Goal: Complete application form

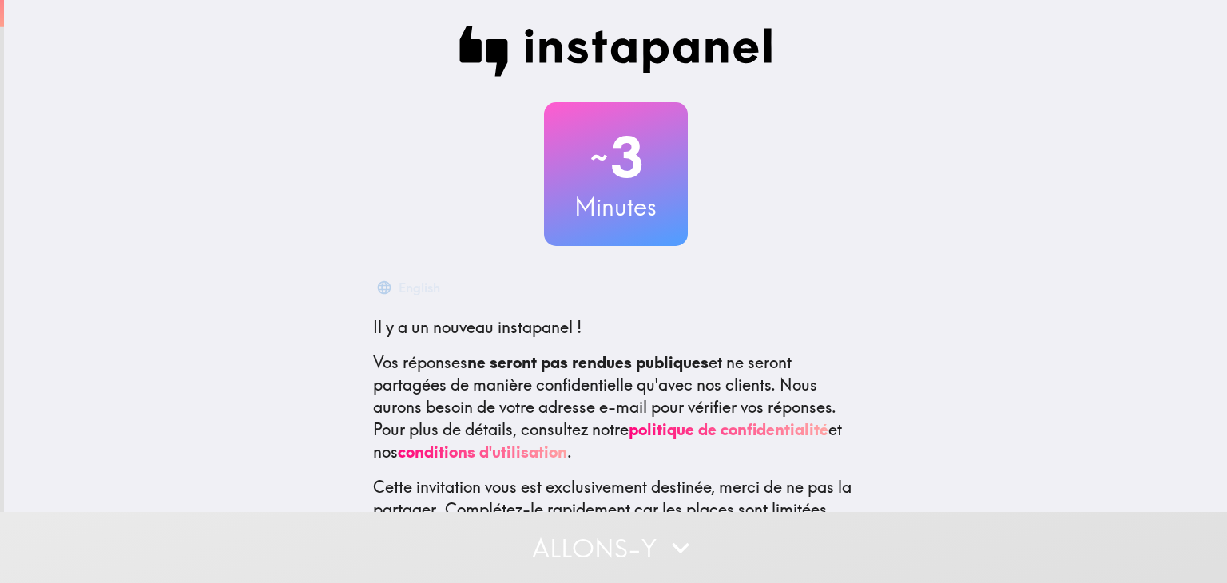
scroll to position [114, 0]
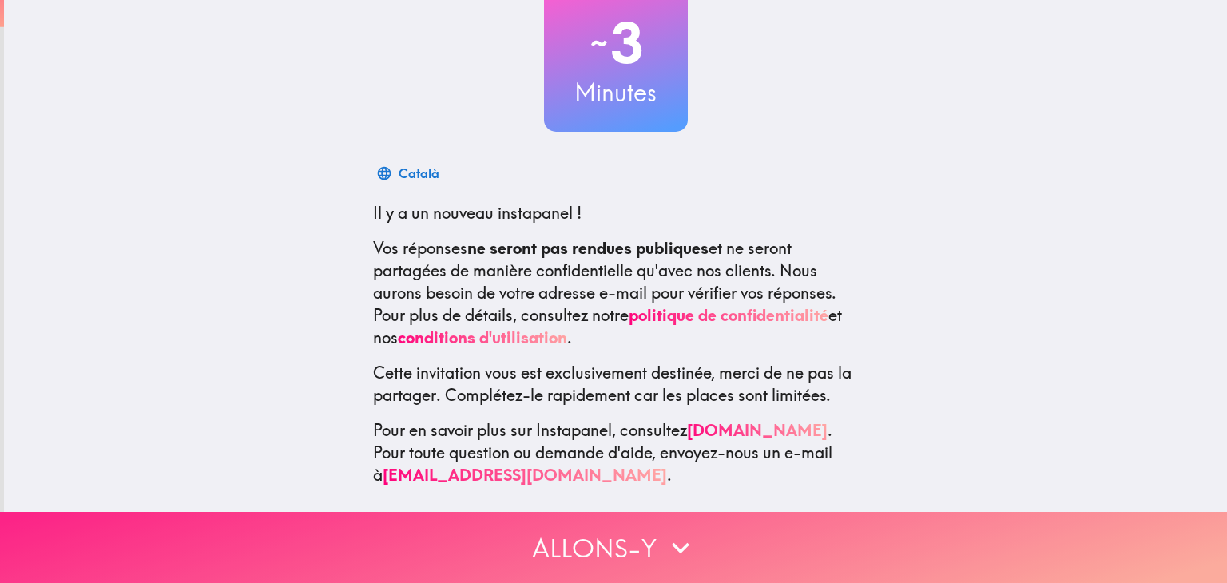
click at [566, 540] on button "Allons-y" at bounding box center [613, 547] width 1227 height 71
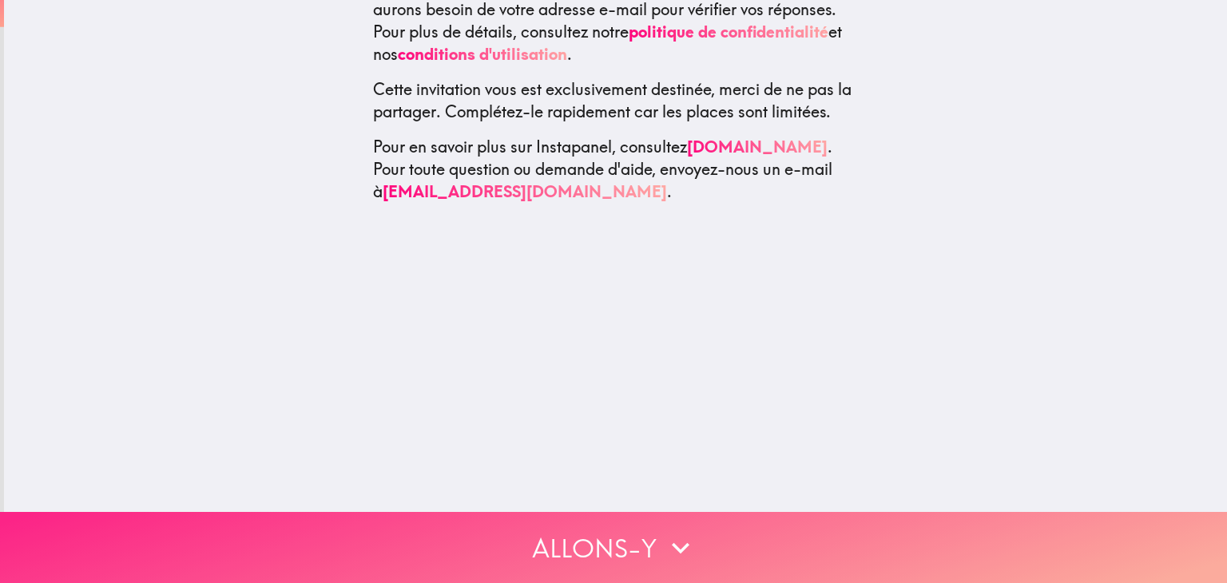
scroll to position [0, 0]
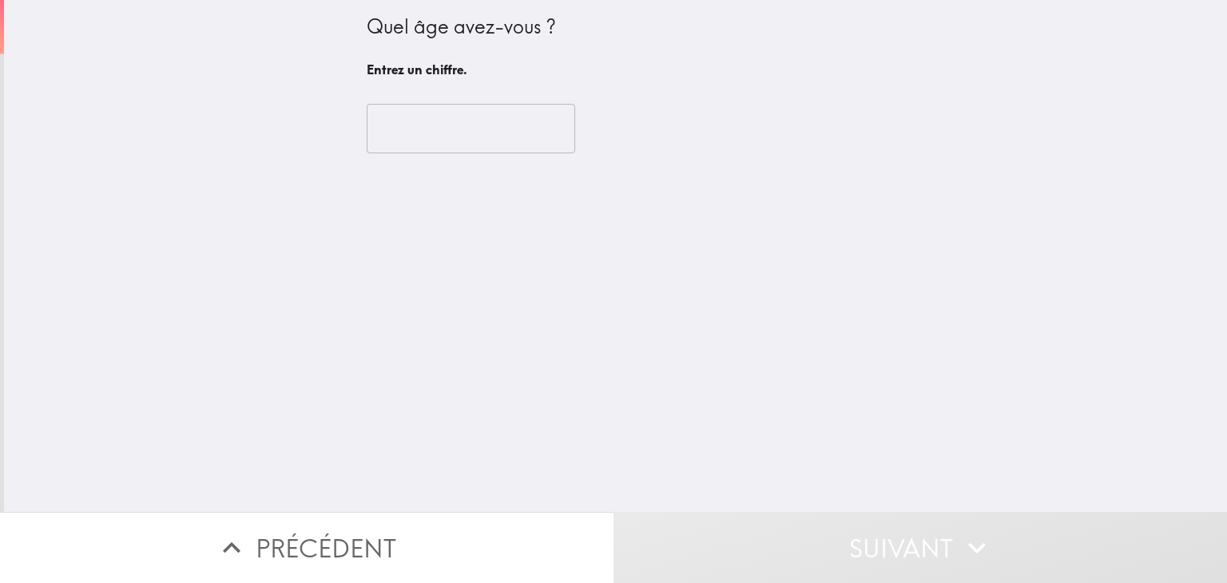
click at [494, 148] on input "number" at bounding box center [471, 129] width 209 height 50
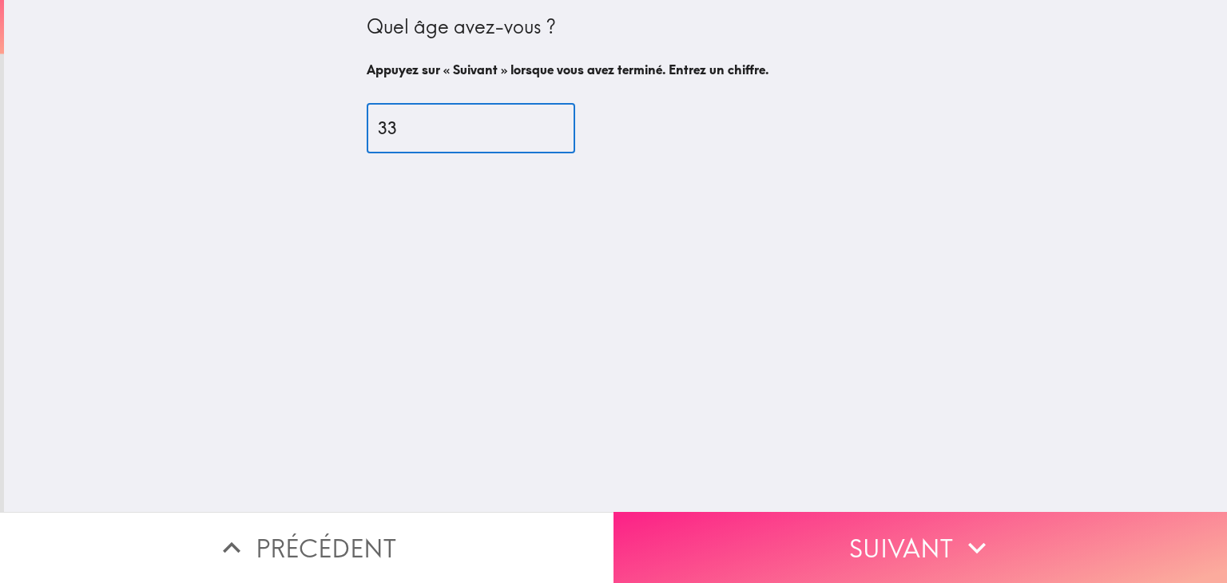
type input "33"
click at [727, 540] on button "Suivant" at bounding box center [921, 547] width 614 height 71
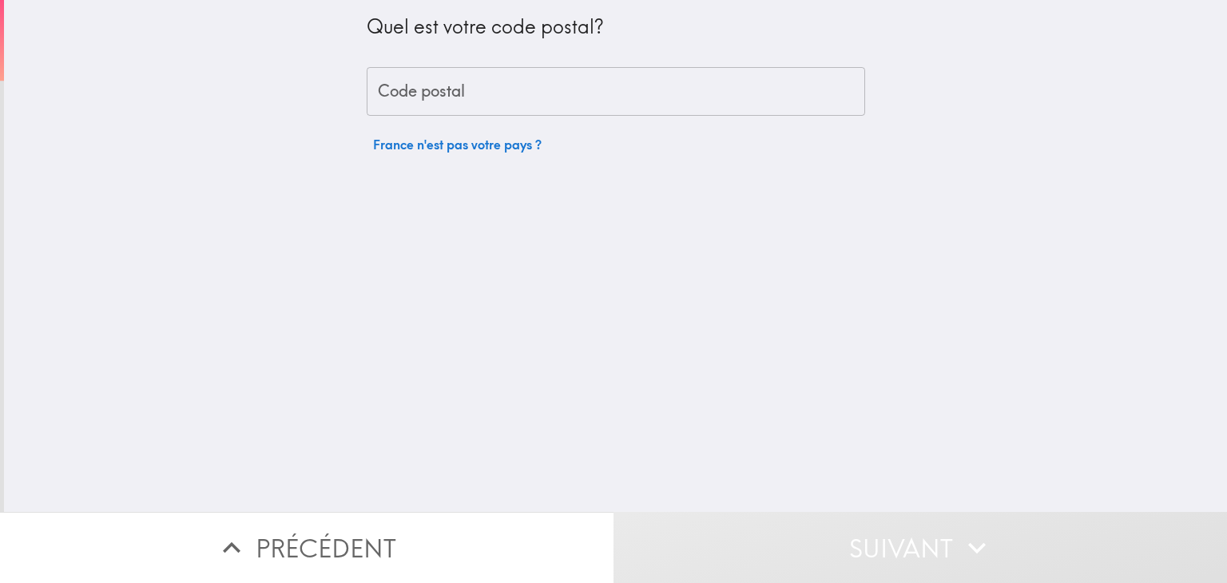
click at [559, 106] on input "Code postal" at bounding box center [616, 92] width 499 height 50
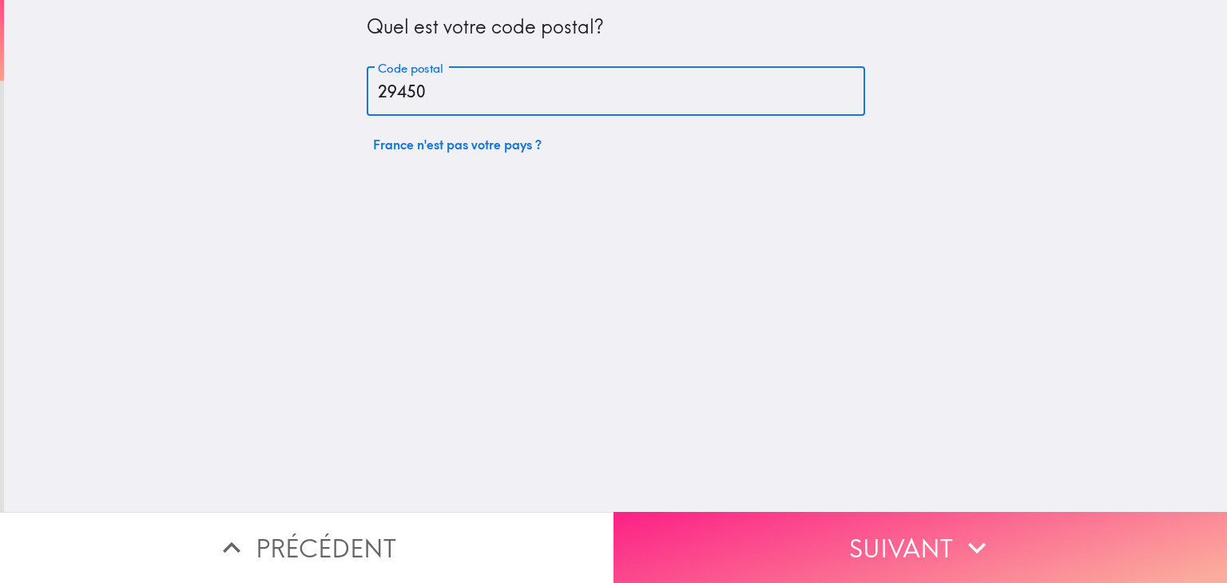
type input "29450"
click at [840, 537] on button "Suivant" at bounding box center [921, 547] width 614 height 71
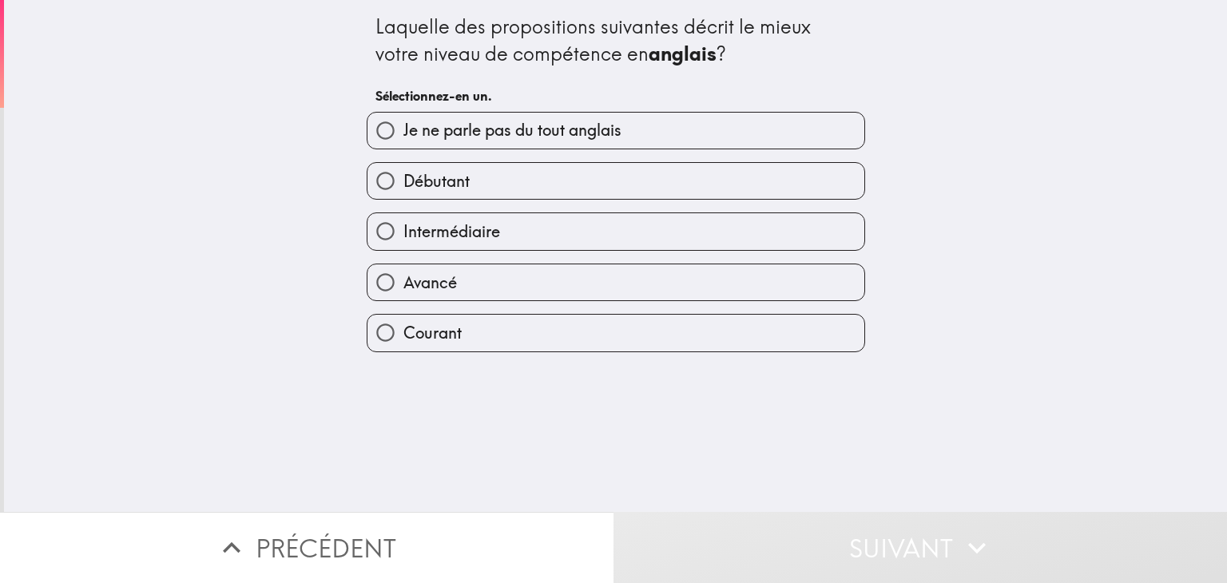
click at [542, 233] on label "Intermédiaire" at bounding box center [615, 231] width 497 height 36
click at [403, 233] on input "Intermédiaire" at bounding box center [385, 231] width 36 height 36
radio input "true"
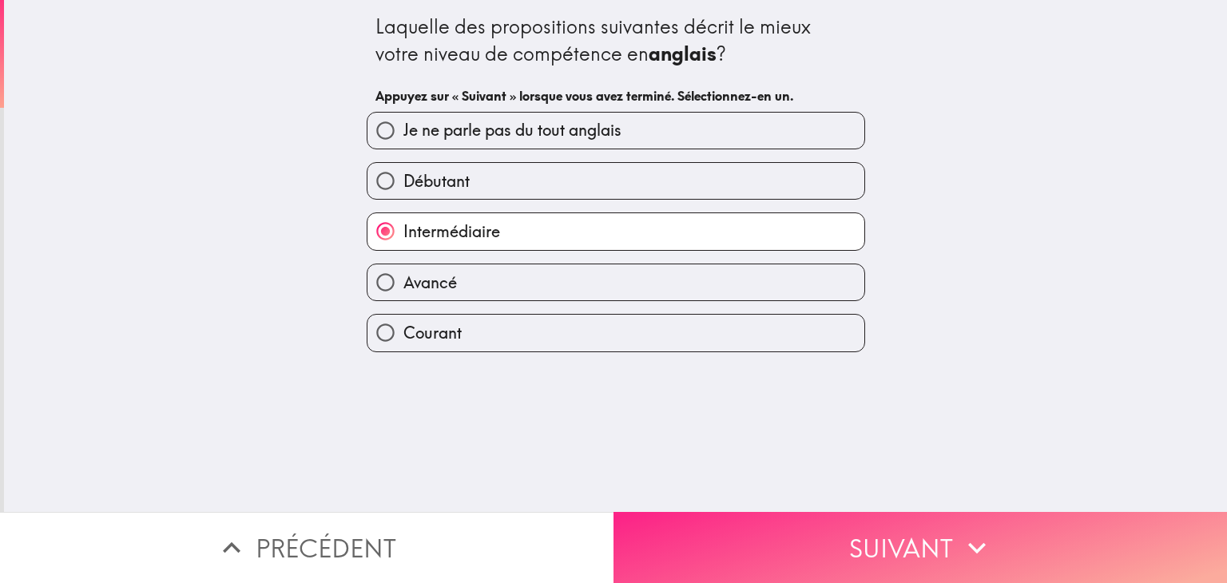
click at [816, 536] on button "Suivant" at bounding box center [921, 547] width 614 height 71
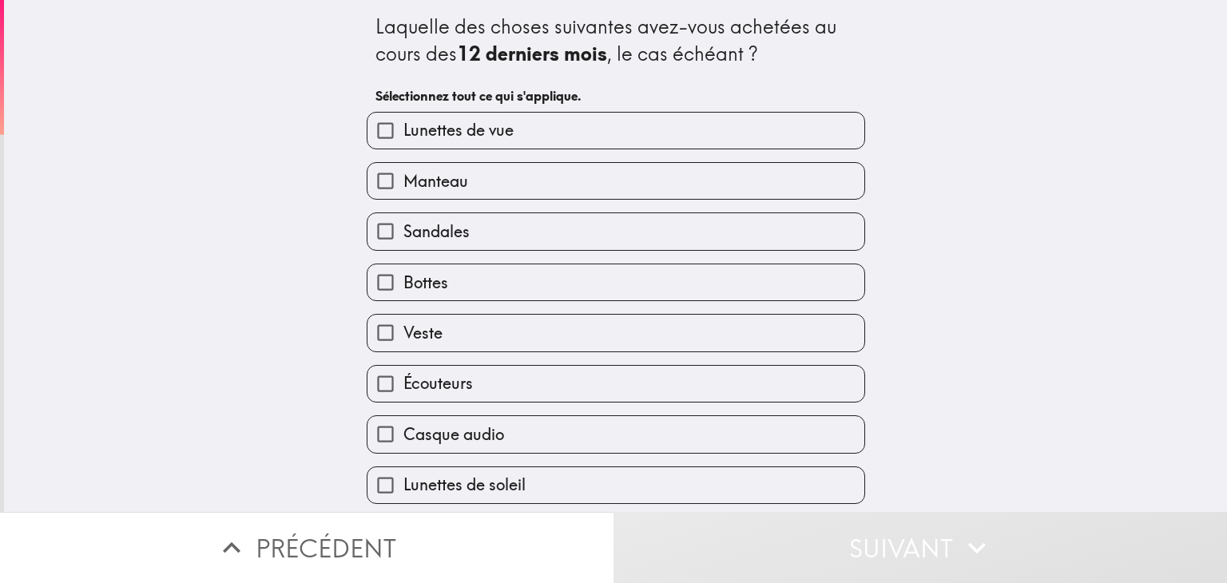
click at [680, 138] on label "Lunettes de vue" at bounding box center [615, 131] width 497 height 36
click at [403, 138] on input "Lunettes de vue" at bounding box center [385, 131] width 36 height 36
checkbox input "true"
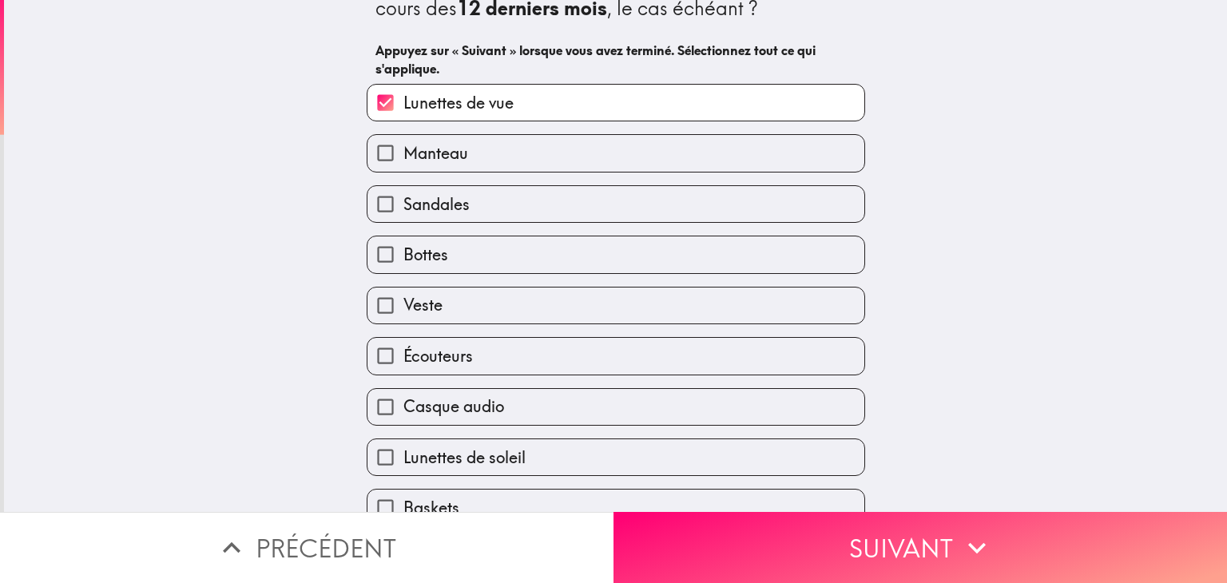
scroll to position [50, 0]
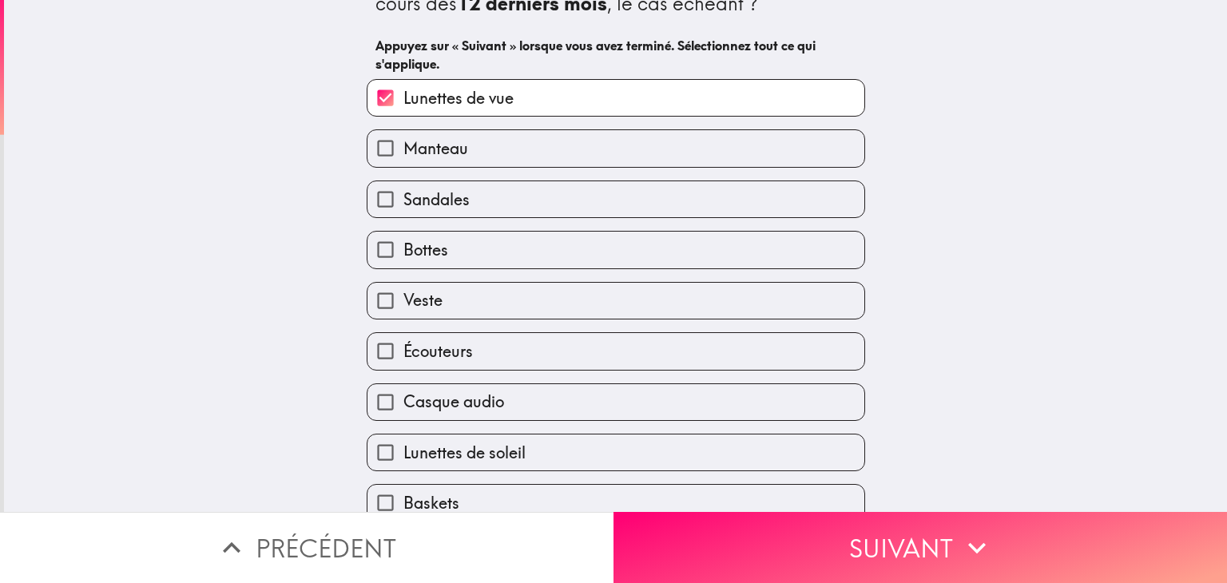
click at [720, 194] on label "Sandales" at bounding box center [615, 199] width 497 height 36
click at [403, 194] on input "Sandales" at bounding box center [385, 199] width 36 height 36
checkbox input "true"
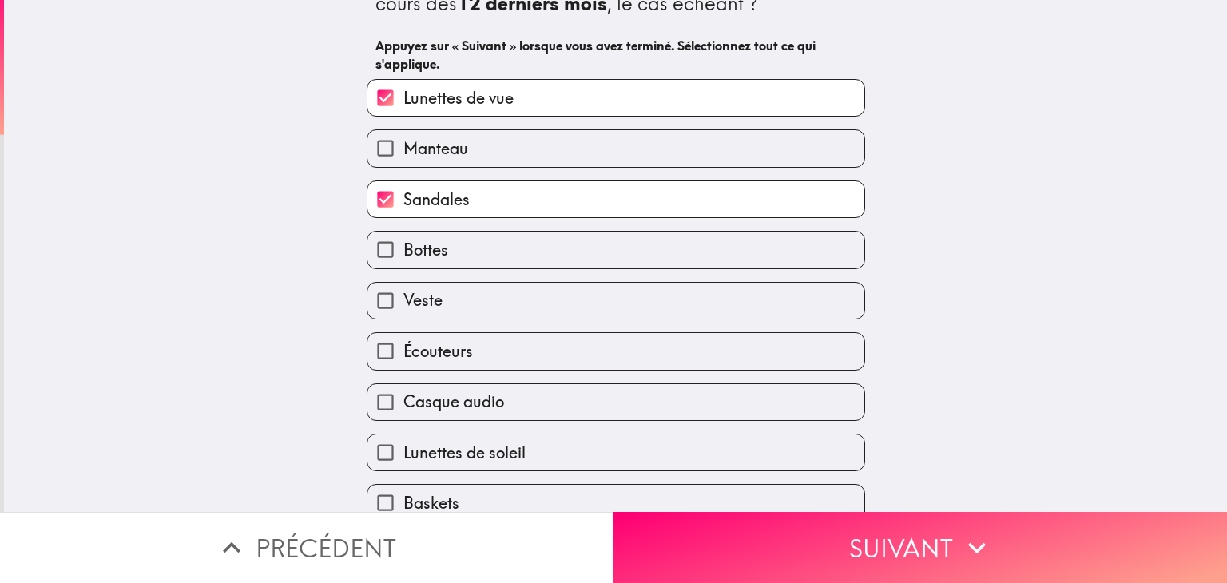
click at [705, 252] on label "Bottes" at bounding box center [615, 250] width 497 height 36
click at [403, 252] on input "Bottes" at bounding box center [385, 250] width 36 height 36
checkbox input "true"
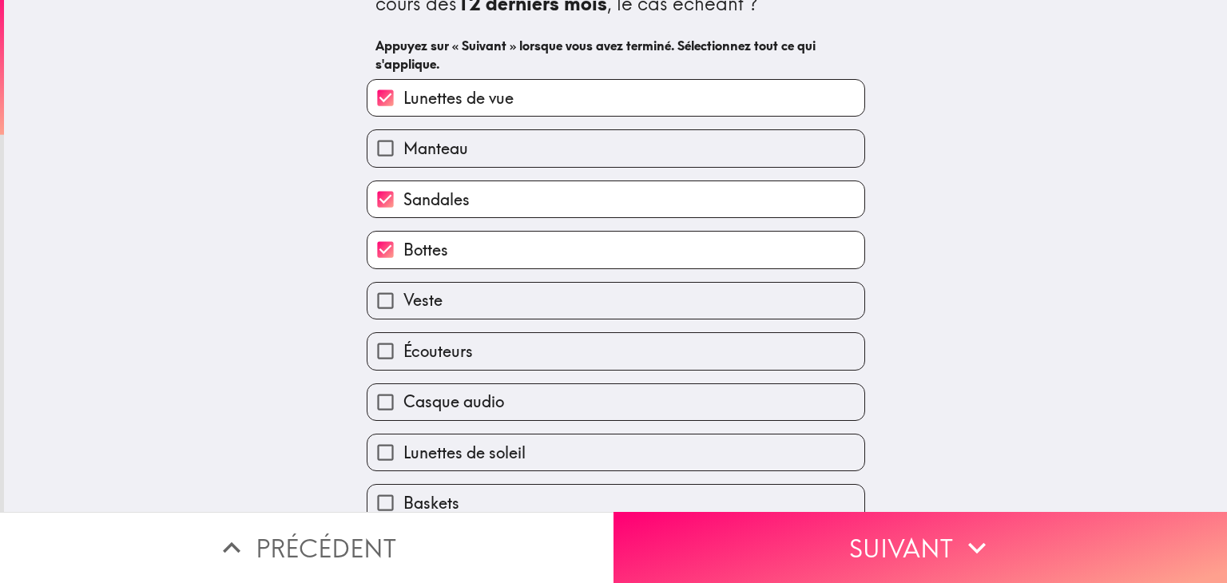
click at [699, 292] on label "Veste" at bounding box center [615, 301] width 497 height 36
click at [403, 292] on input "Veste" at bounding box center [385, 301] width 36 height 36
checkbox input "true"
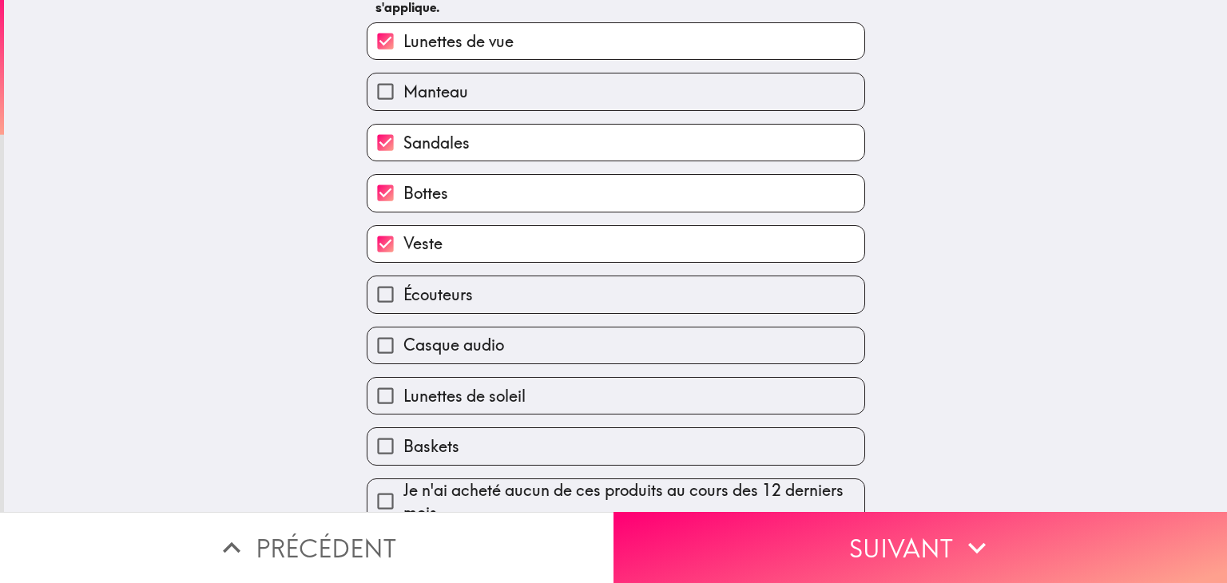
scroll to position [117, 0]
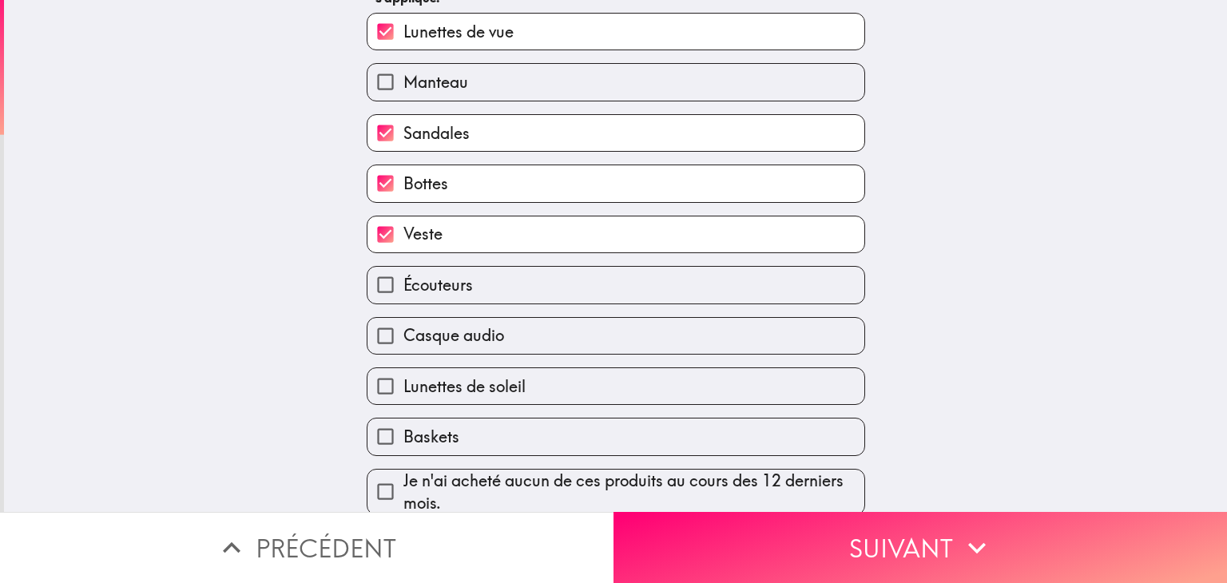
click at [705, 427] on label "Baskets" at bounding box center [615, 437] width 497 height 36
click at [403, 427] on input "Baskets" at bounding box center [385, 437] width 36 height 36
checkbox input "true"
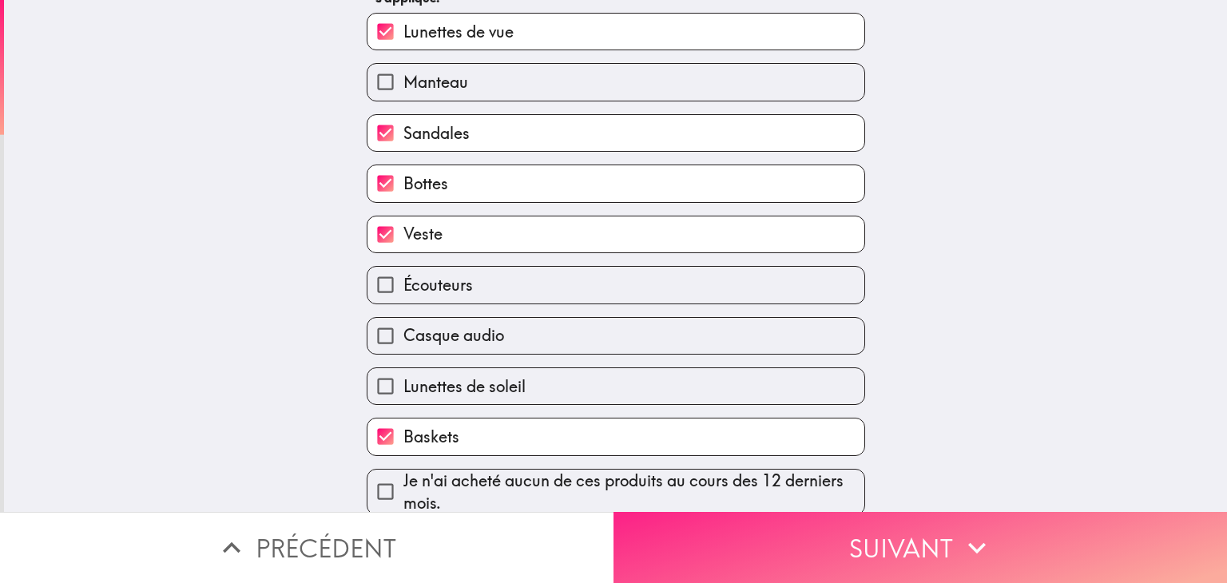
click at [772, 550] on button "Suivant" at bounding box center [921, 547] width 614 height 71
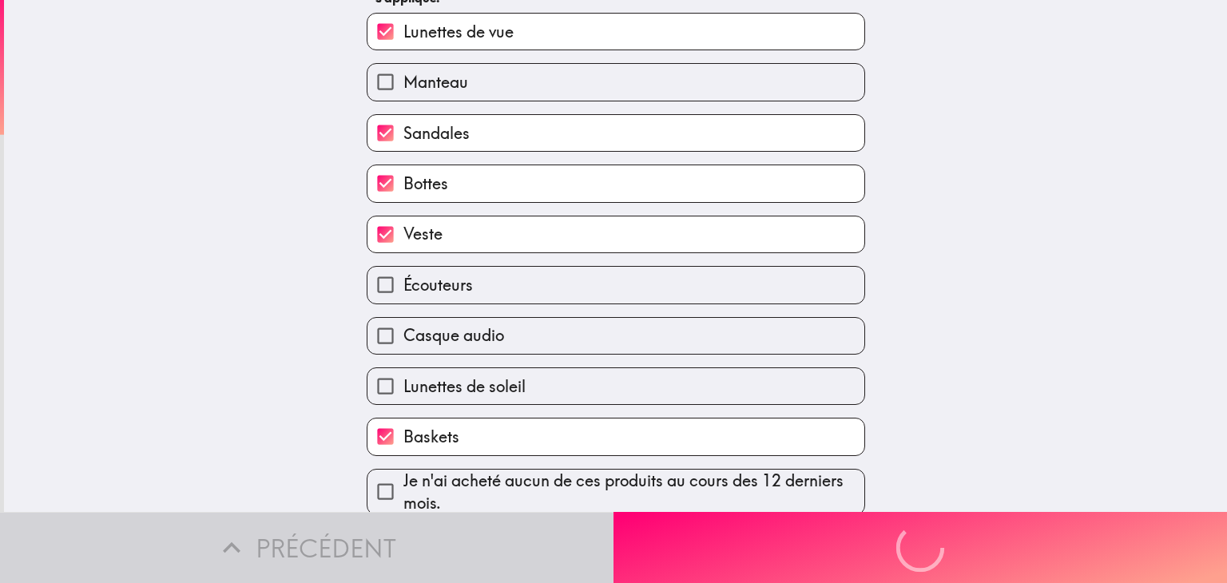
scroll to position [0, 0]
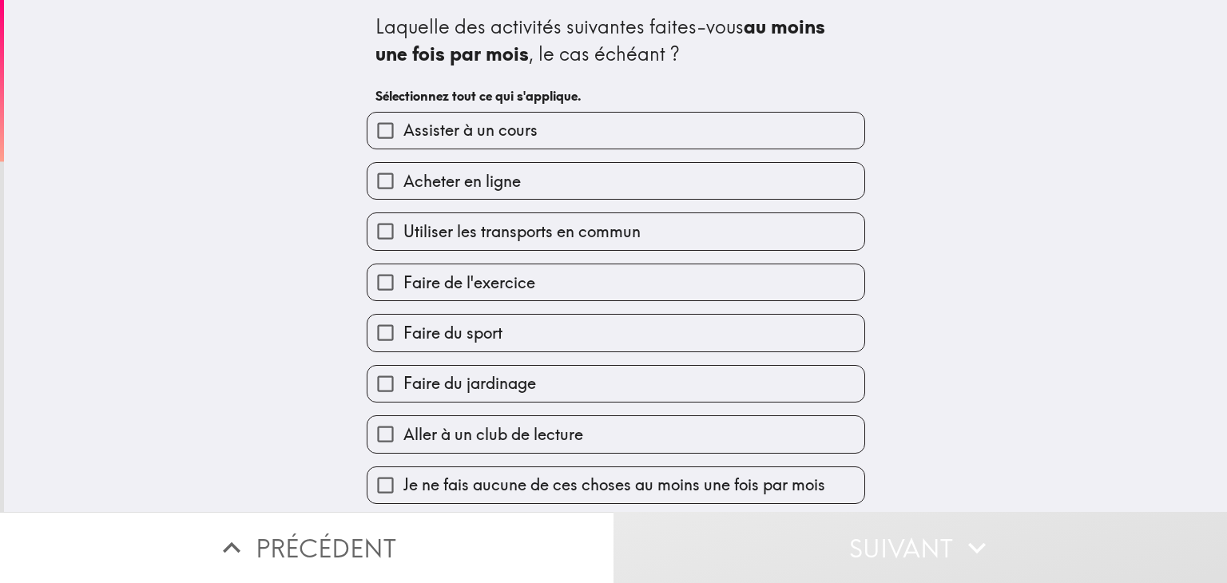
click at [684, 181] on label "Acheter en ligne" at bounding box center [615, 181] width 497 height 36
click at [403, 181] on input "Acheter en ligne" at bounding box center [385, 181] width 36 height 36
checkbox input "true"
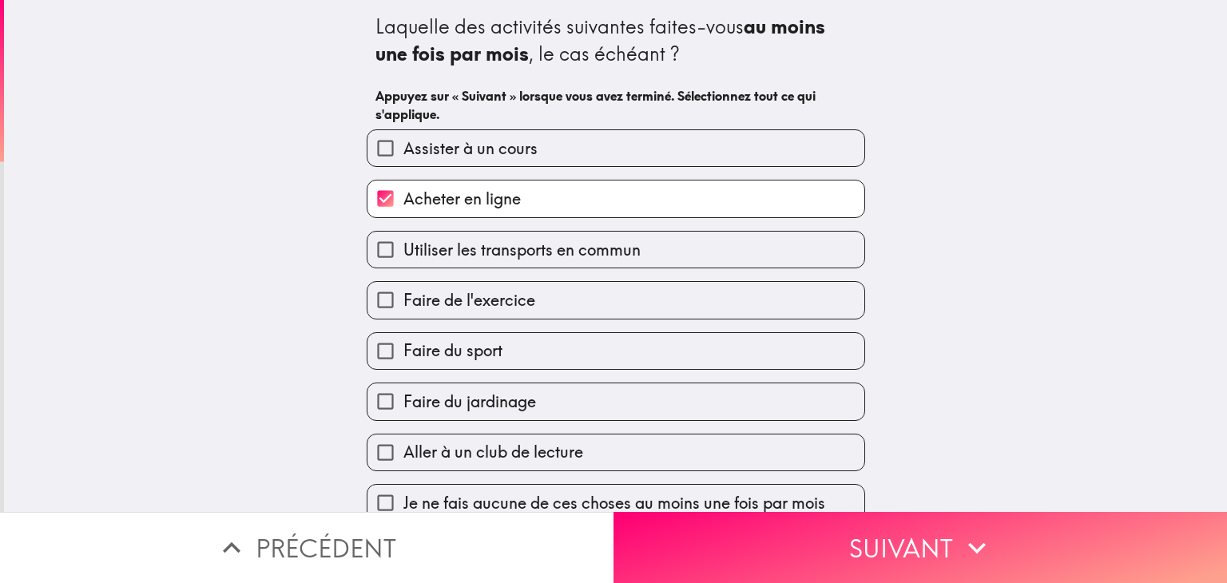
click at [679, 301] on label "Faire de l'exercice" at bounding box center [615, 300] width 497 height 36
click at [403, 301] on input "Faire de l'exercice" at bounding box center [385, 300] width 36 height 36
checkbox input "true"
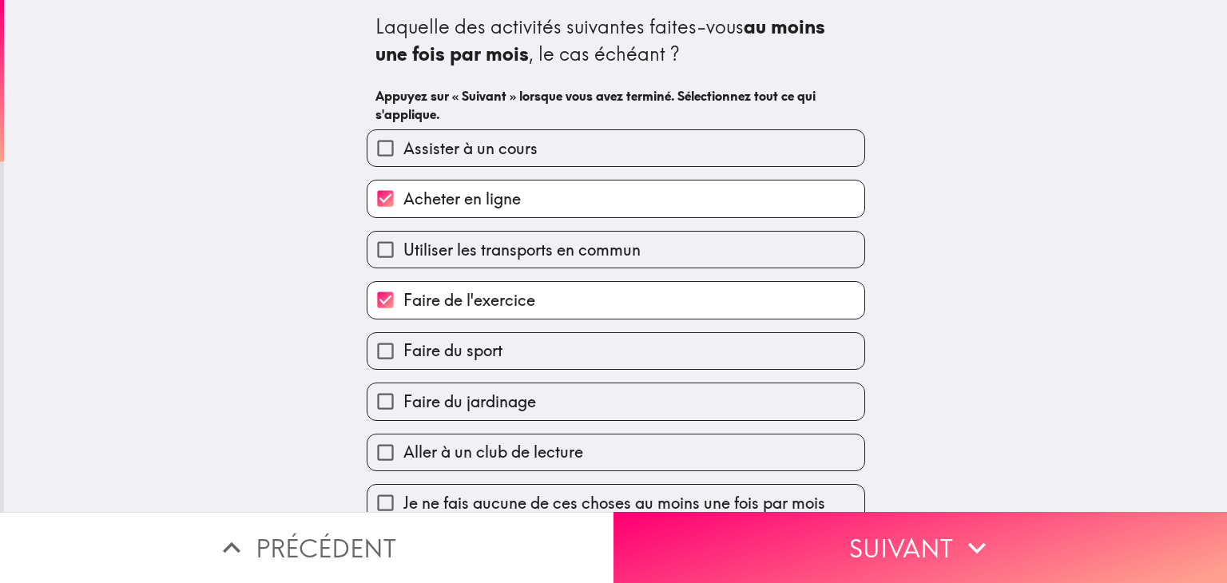
scroll to position [7, 0]
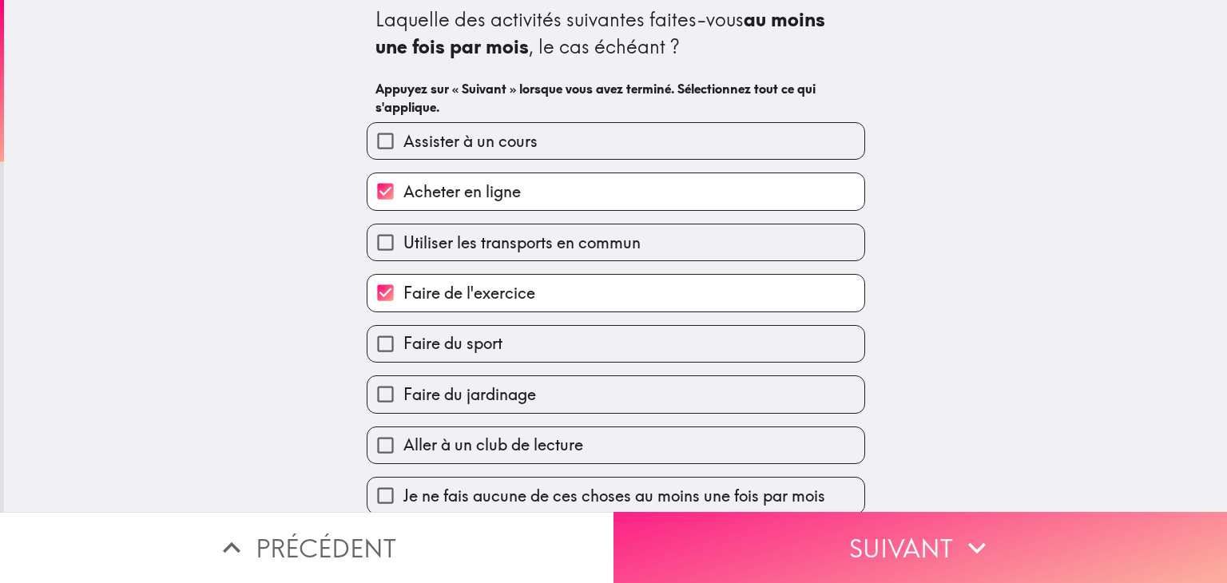
click at [756, 542] on button "Suivant" at bounding box center [921, 547] width 614 height 71
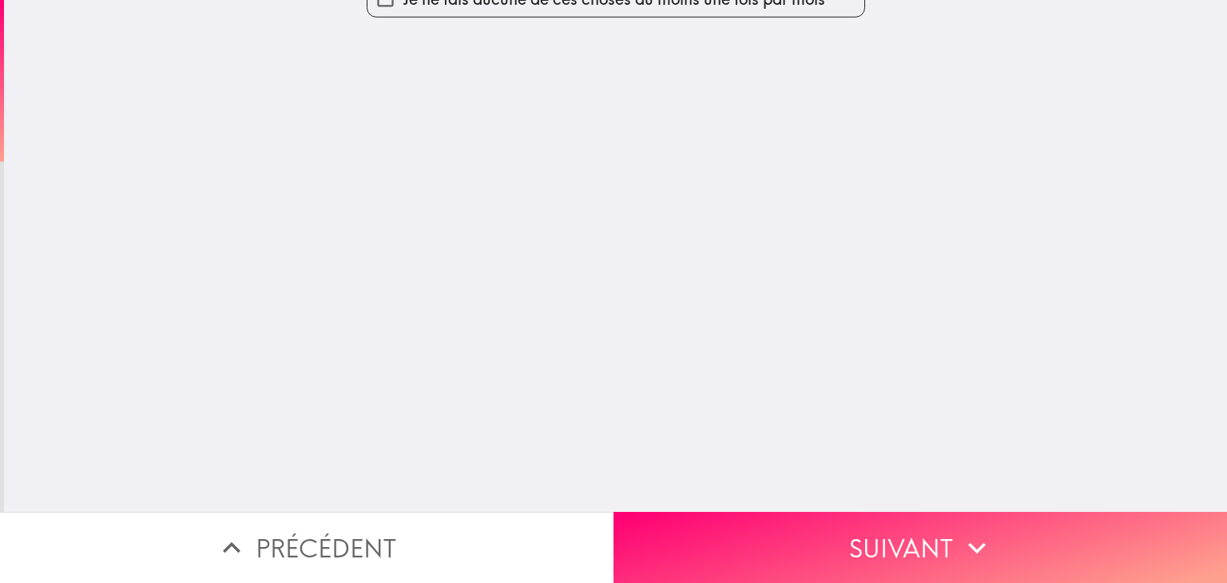
scroll to position [0, 0]
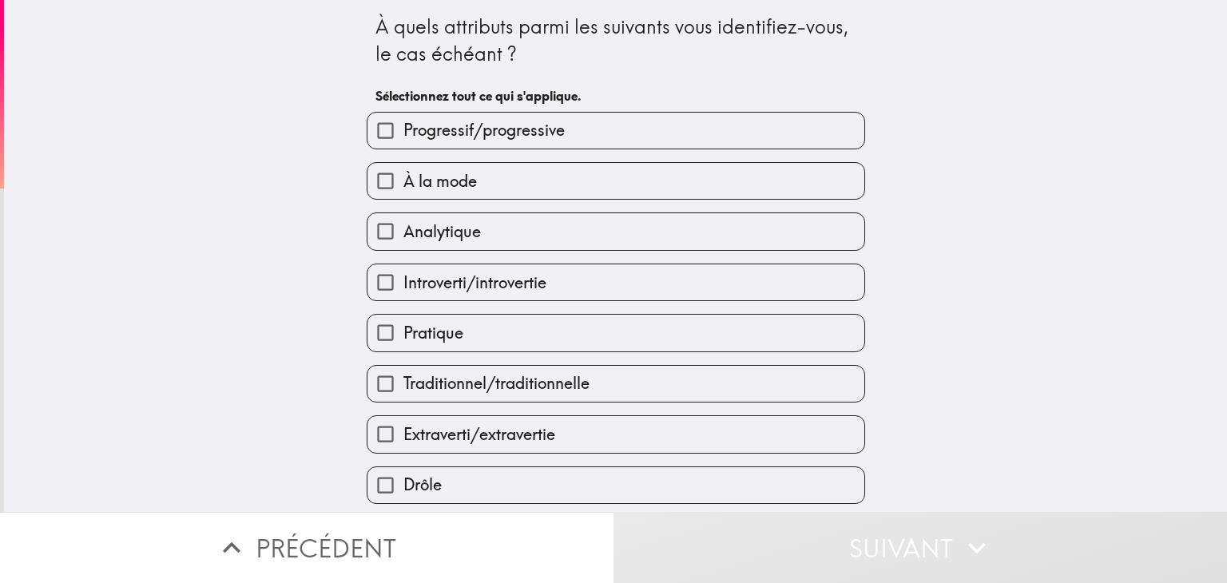
click at [658, 175] on label "À la mode" at bounding box center [615, 181] width 497 height 36
click at [403, 175] on input "À la mode" at bounding box center [385, 181] width 36 height 36
checkbox input "true"
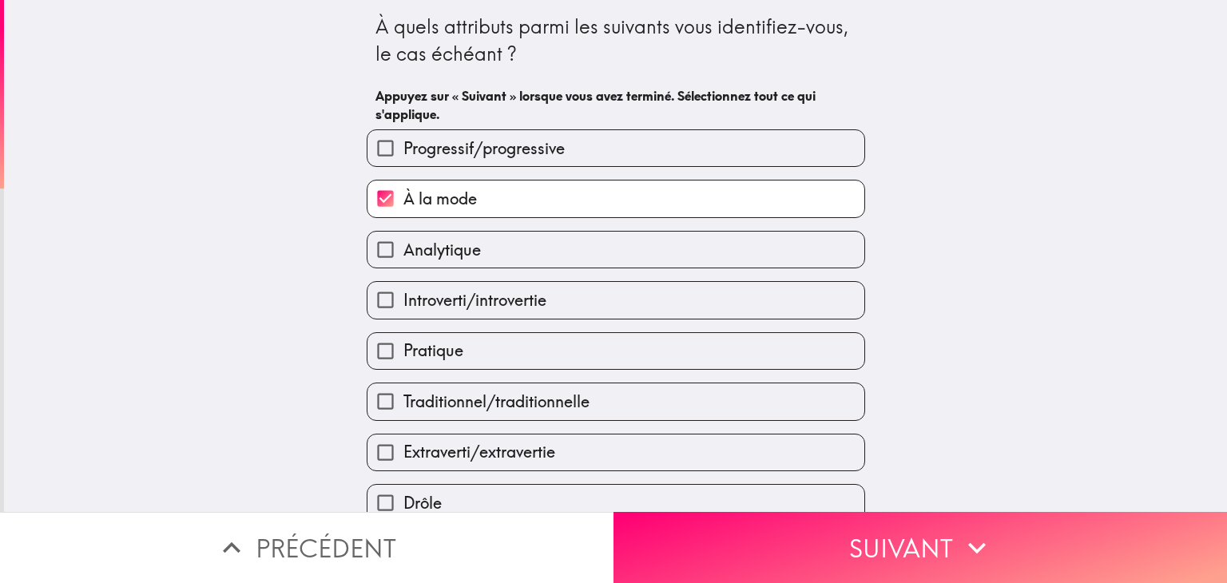
click at [663, 293] on label "Introverti/introvertie" at bounding box center [615, 300] width 497 height 36
click at [403, 293] on input "Introverti/introvertie" at bounding box center [385, 300] width 36 height 36
checkbox input "true"
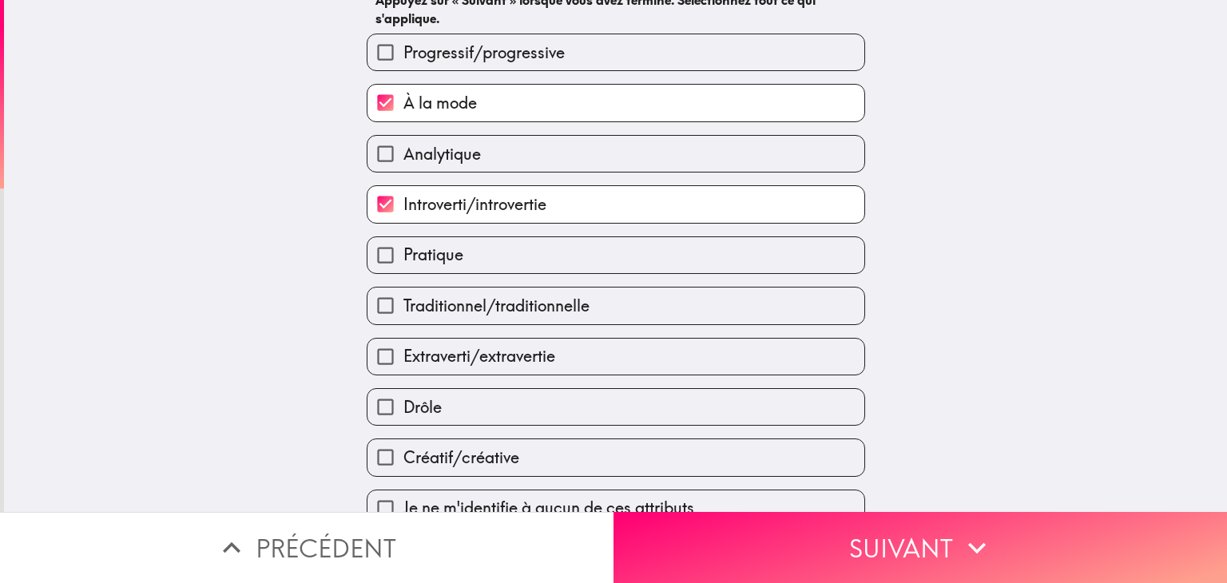
scroll to position [108, 0]
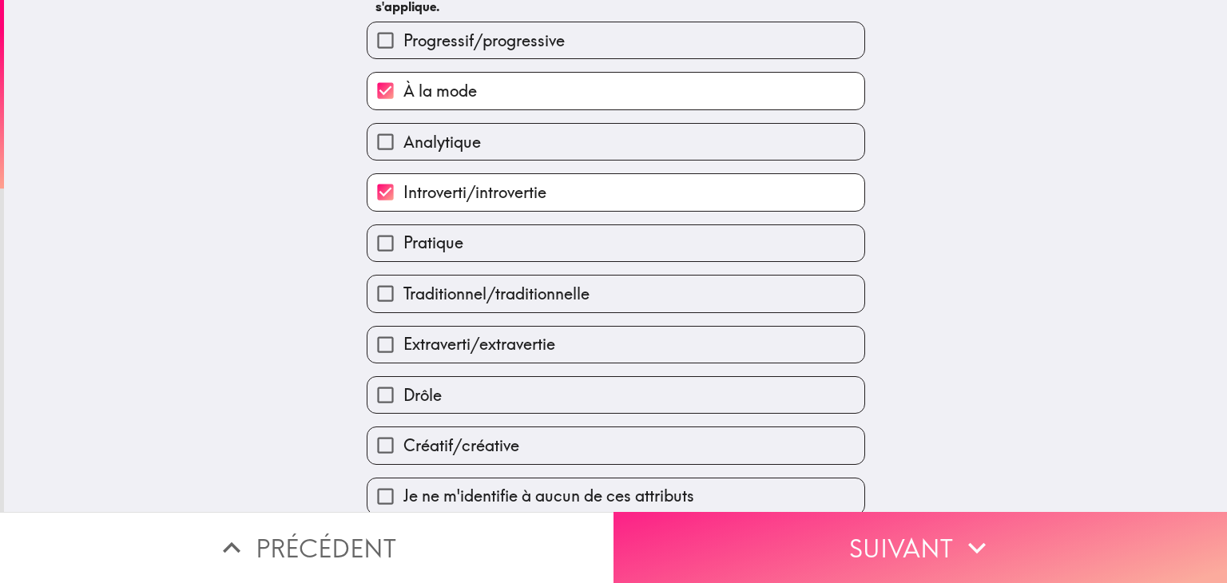
click at [750, 538] on button "Suivant" at bounding box center [921, 547] width 614 height 71
